Goal: Task Accomplishment & Management: Use online tool/utility

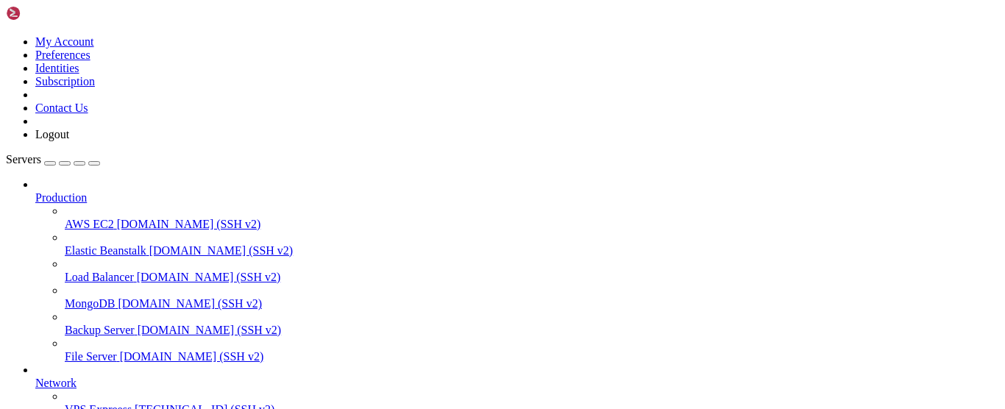
scroll to position [143, 0]
click at [135, 403] on span "[TECHNICAL_ID] (SSH v2)" at bounding box center [205, 409] width 140 height 13
